Goal: Information Seeking & Learning: Learn about a topic

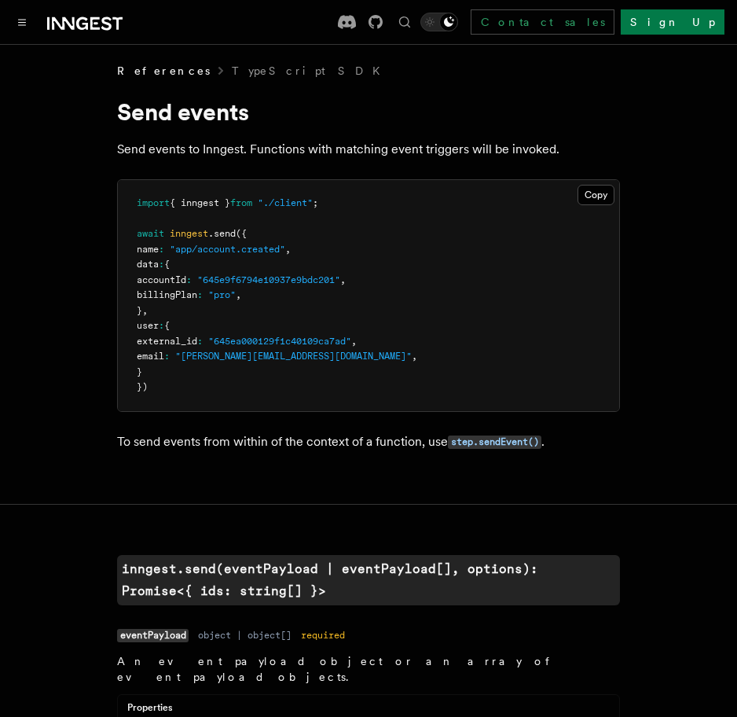
click at [612, 208] on pre "import { inngest } from "./client" ; await inngest .send ({ name : "app/account…" at bounding box center [369, 295] width 502 height 231
click at [613, 208] on pre "import { inngest } from "./client" ; await inngest .send ({ name : "app/account…" at bounding box center [369, 295] width 502 height 231
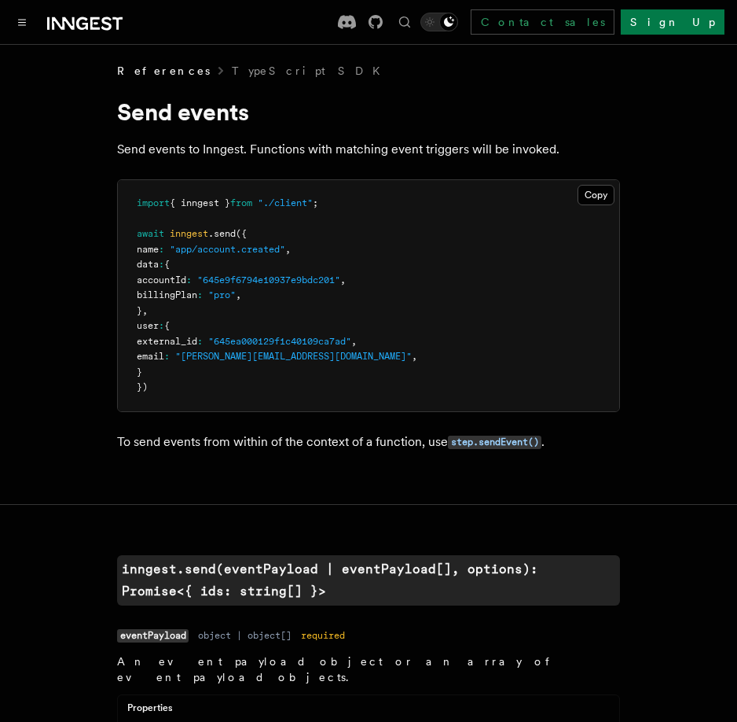
click at [94, 23] on icon at bounding box center [84, 23] width 75 height 19
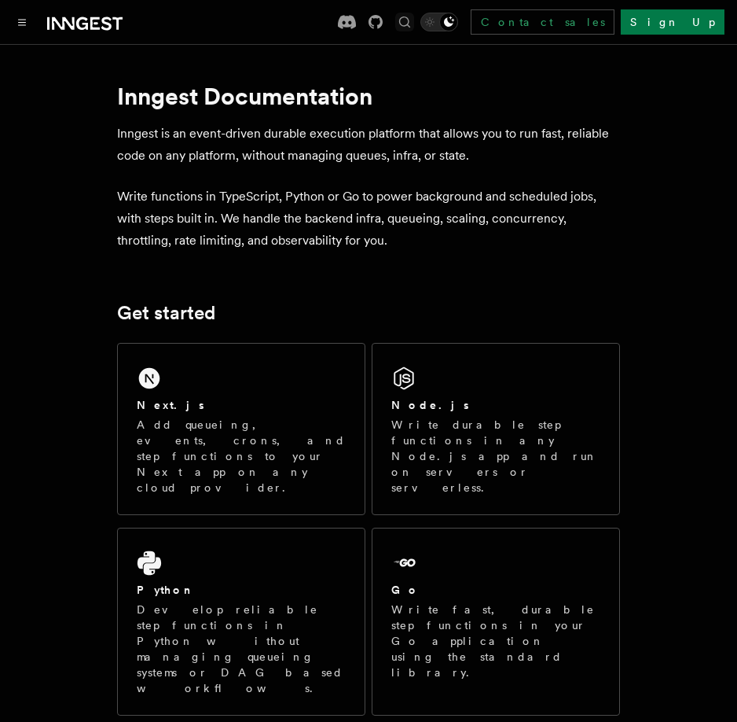
click at [413, 20] on icon "Find something..." at bounding box center [405, 22] width 16 height 16
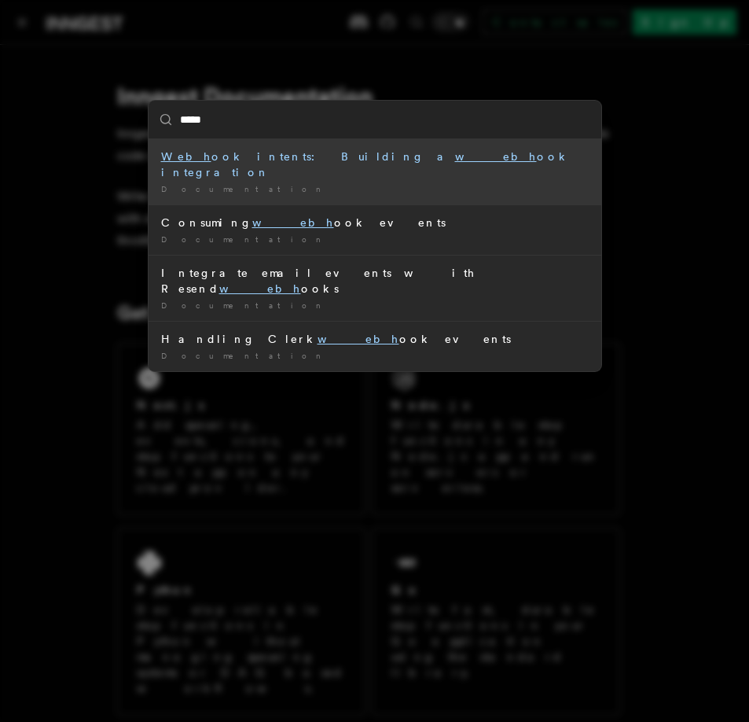
type input "******"
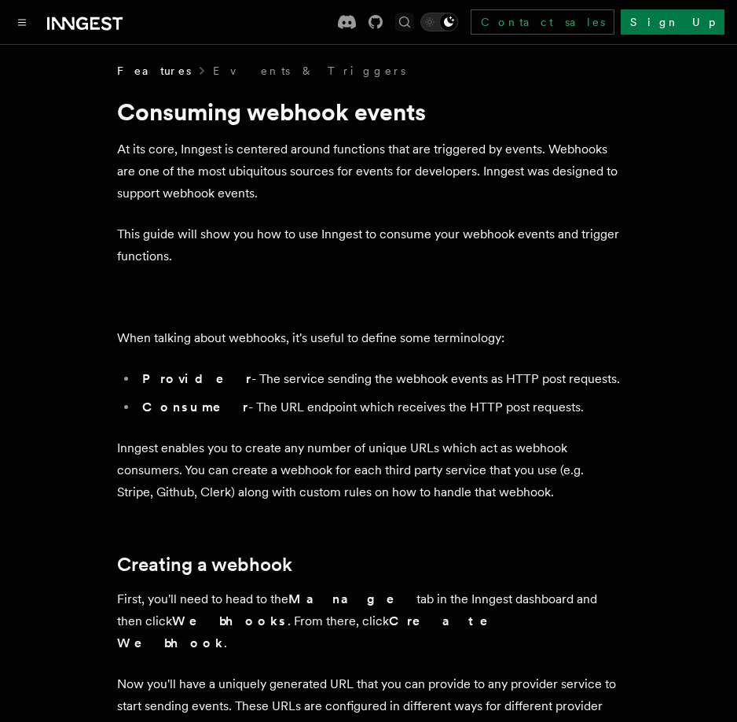
click at [413, 21] on icon "Find something..." at bounding box center [405, 22] width 16 height 16
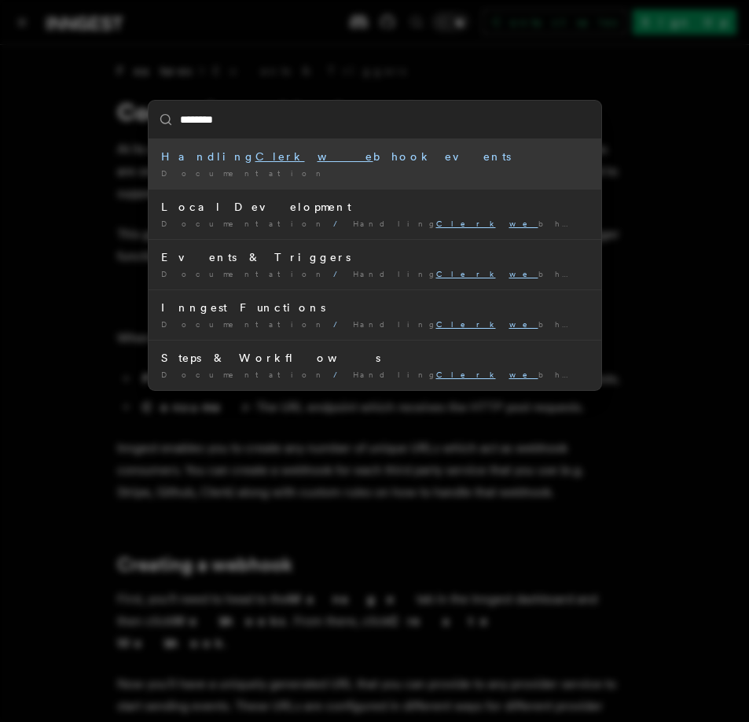
type input "*********"
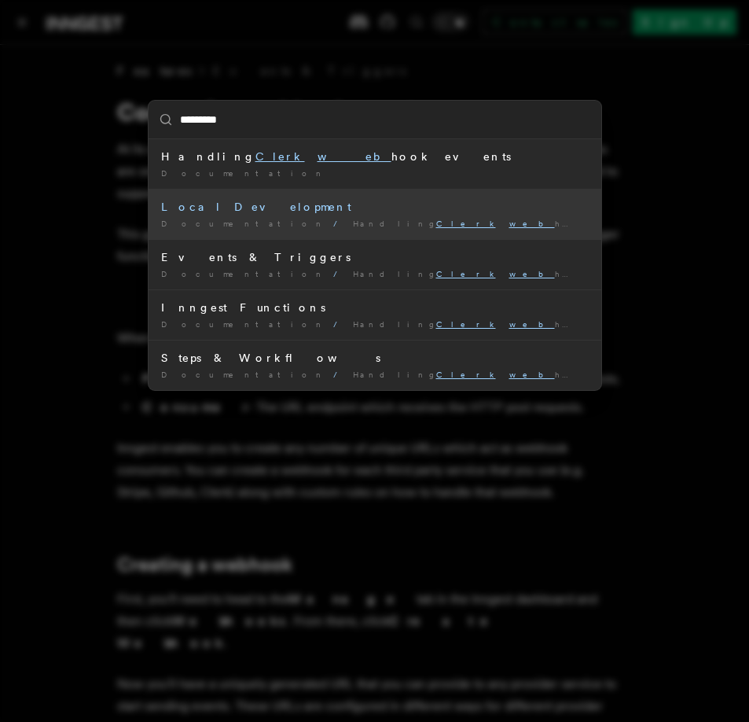
click at [377, 224] on div "Documentation / Handling Clerk web hook events /" at bounding box center [375, 224] width 428 height 12
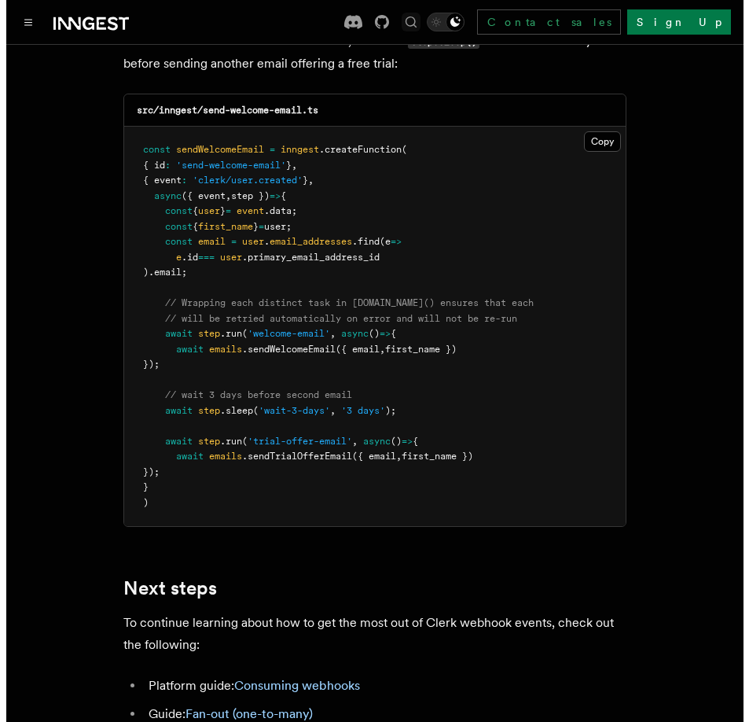
scroll to position [4482, 0]
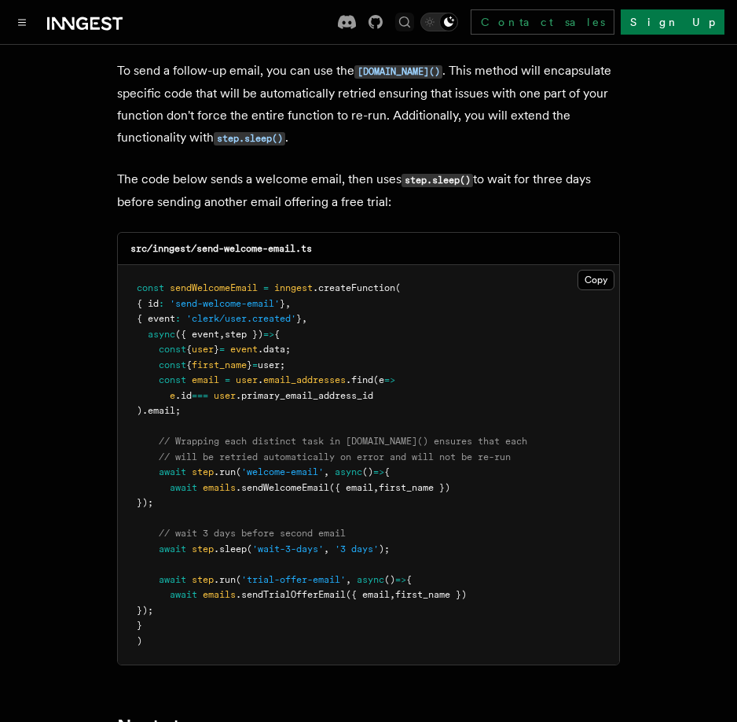
click at [410, 20] on icon "Find something..." at bounding box center [404, 22] width 11 height 11
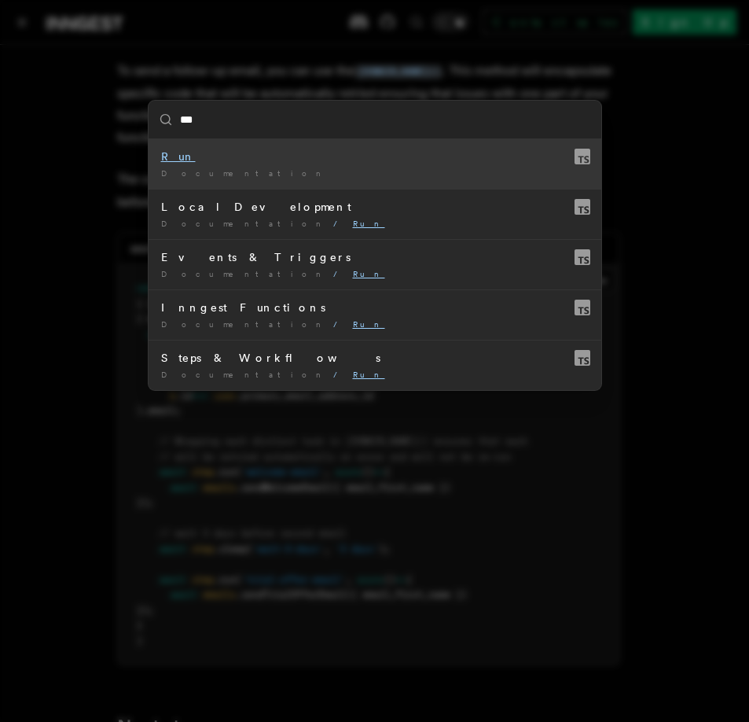
type input "****"
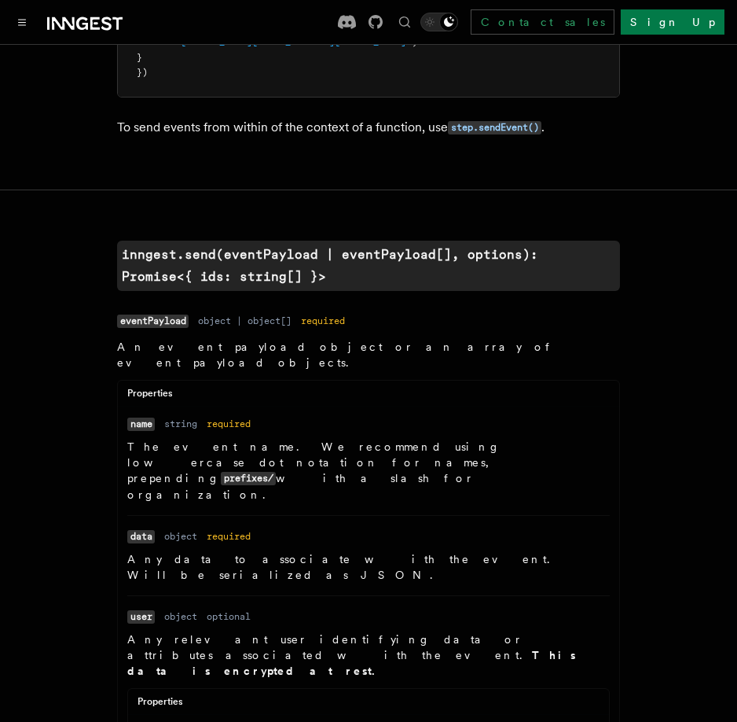
scroll to position [79, 0]
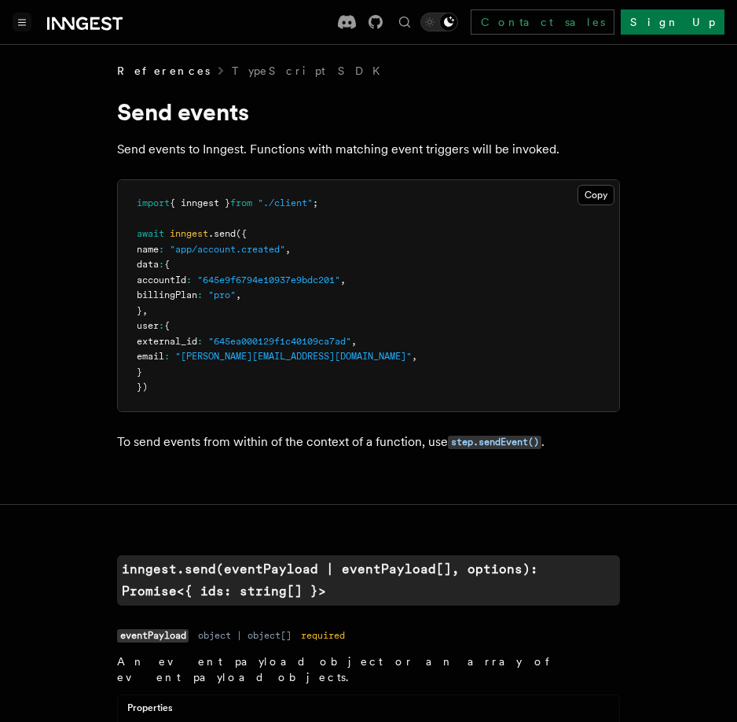
click at [20, 21] on icon "Toggle navigation" at bounding box center [22, 22] width 8 height 7
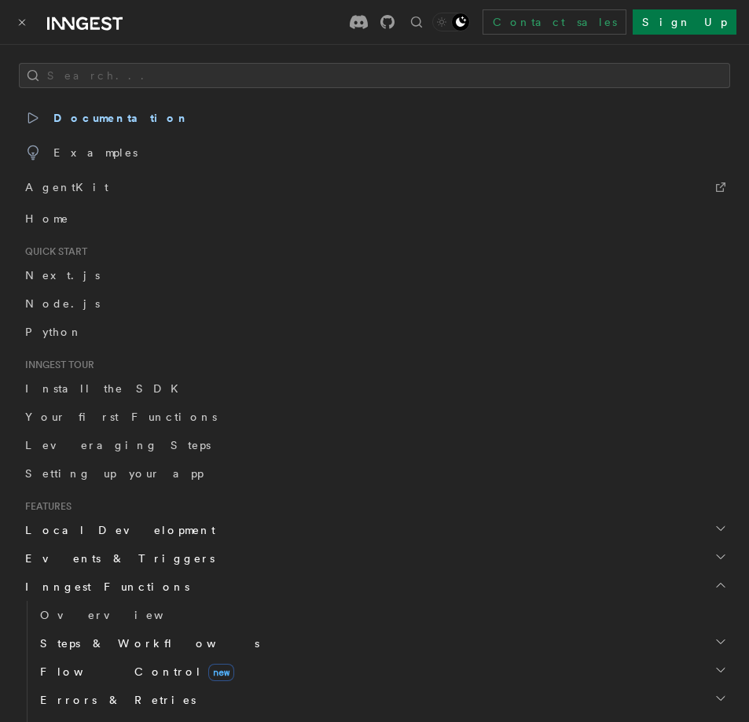
click at [333, 33] on div "Contact sales Sign Up" at bounding box center [448, 21] width 576 height 25
click at [83, 28] on icon at bounding box center [82, 23] width 12 height 13
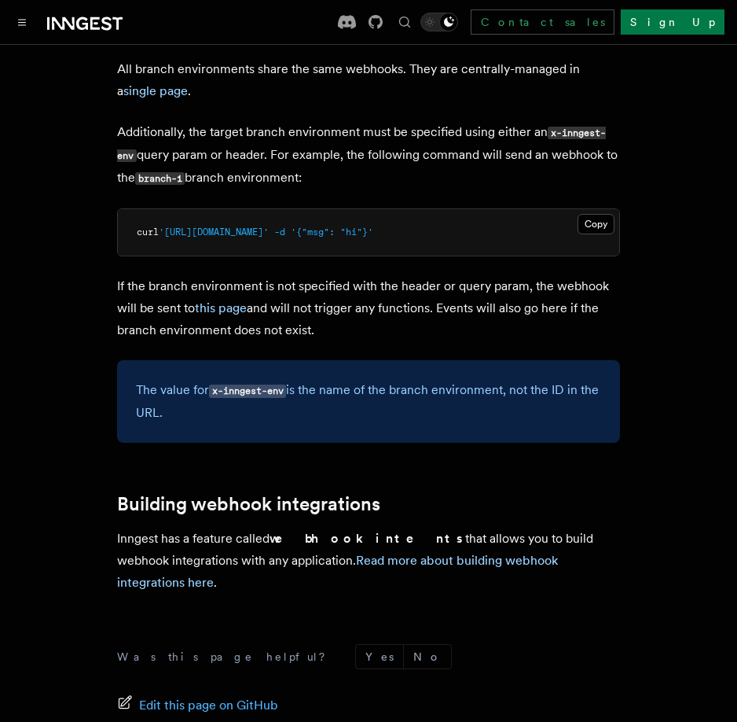
scroll to position [5837, 0]
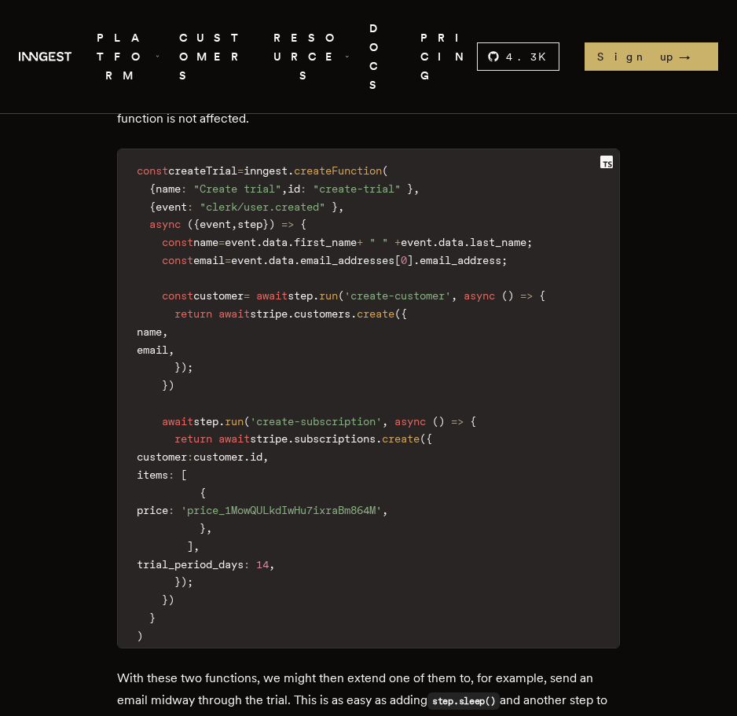
scroll to position [2752, 0]
